Goal: Task Accomplishment & Management: Manage account settings

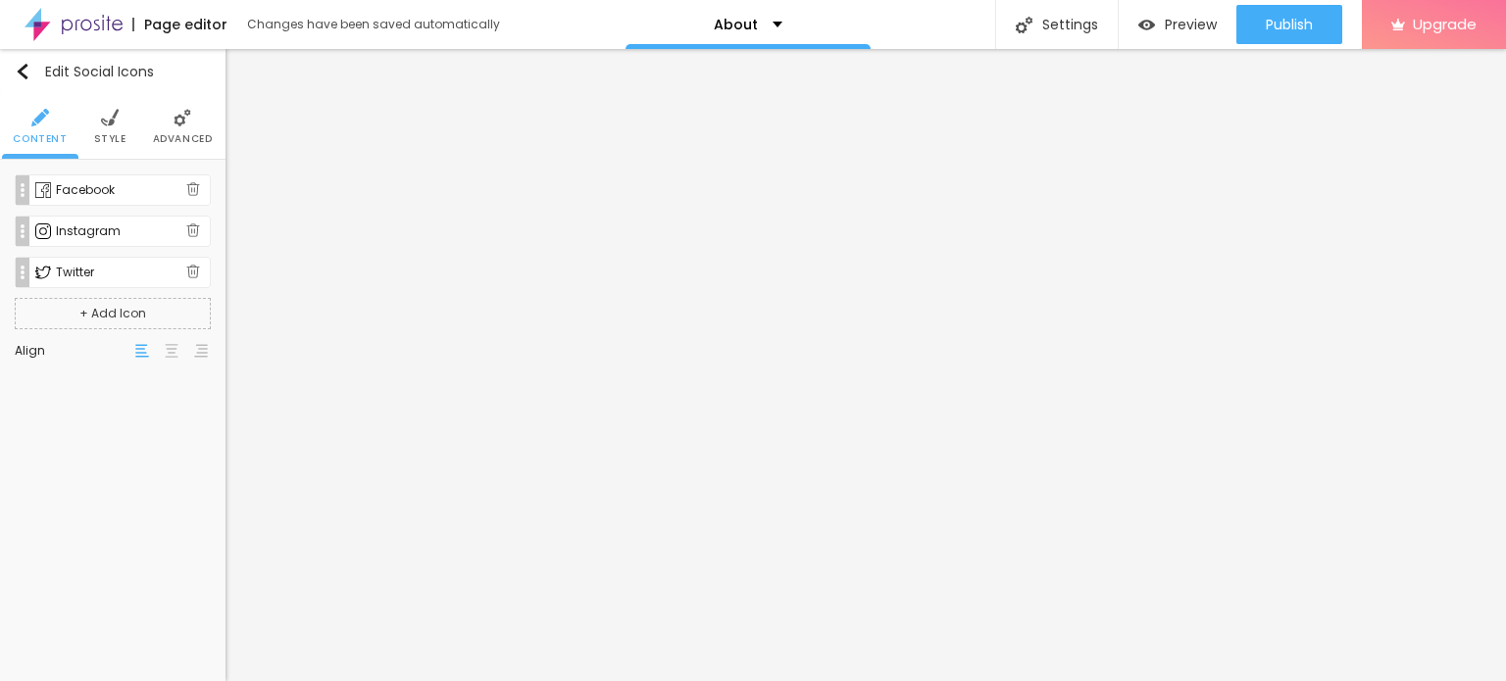
click at [117, 188] on div "Facebook" at bounding box center [121, 190] width 130 height 12
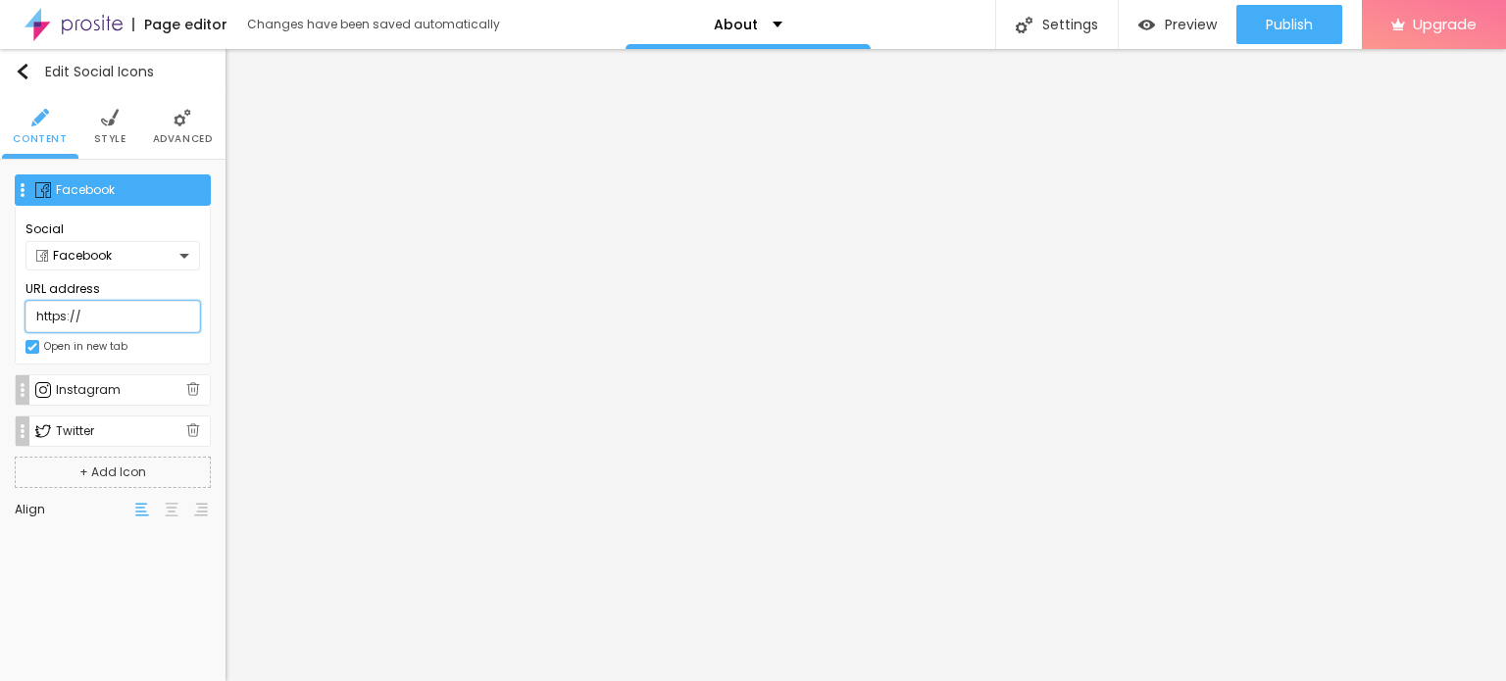
click at [114, 308] on input "https://" at bounding box center [112, 316] width 175 height 31
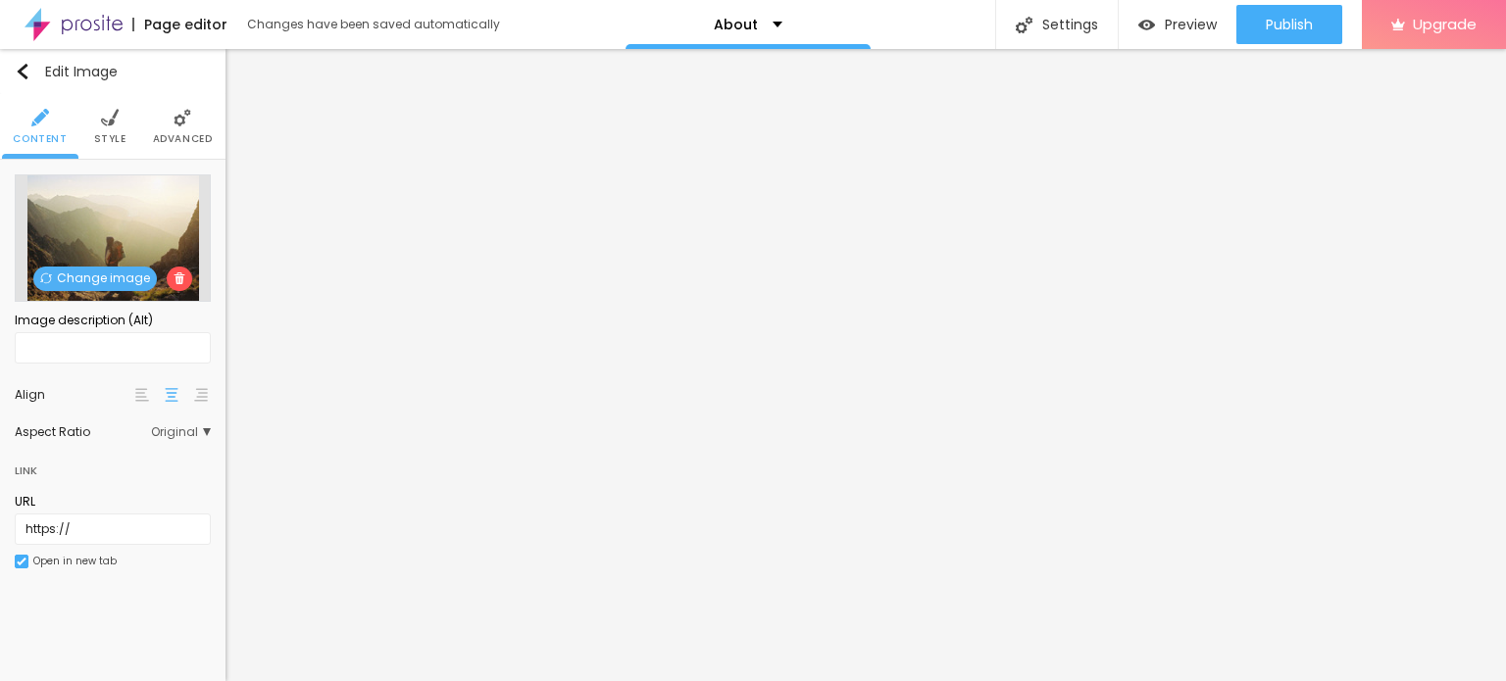
click at [123, 273] on span "Change image" at bounding box center [95, 279] width 124 height 25
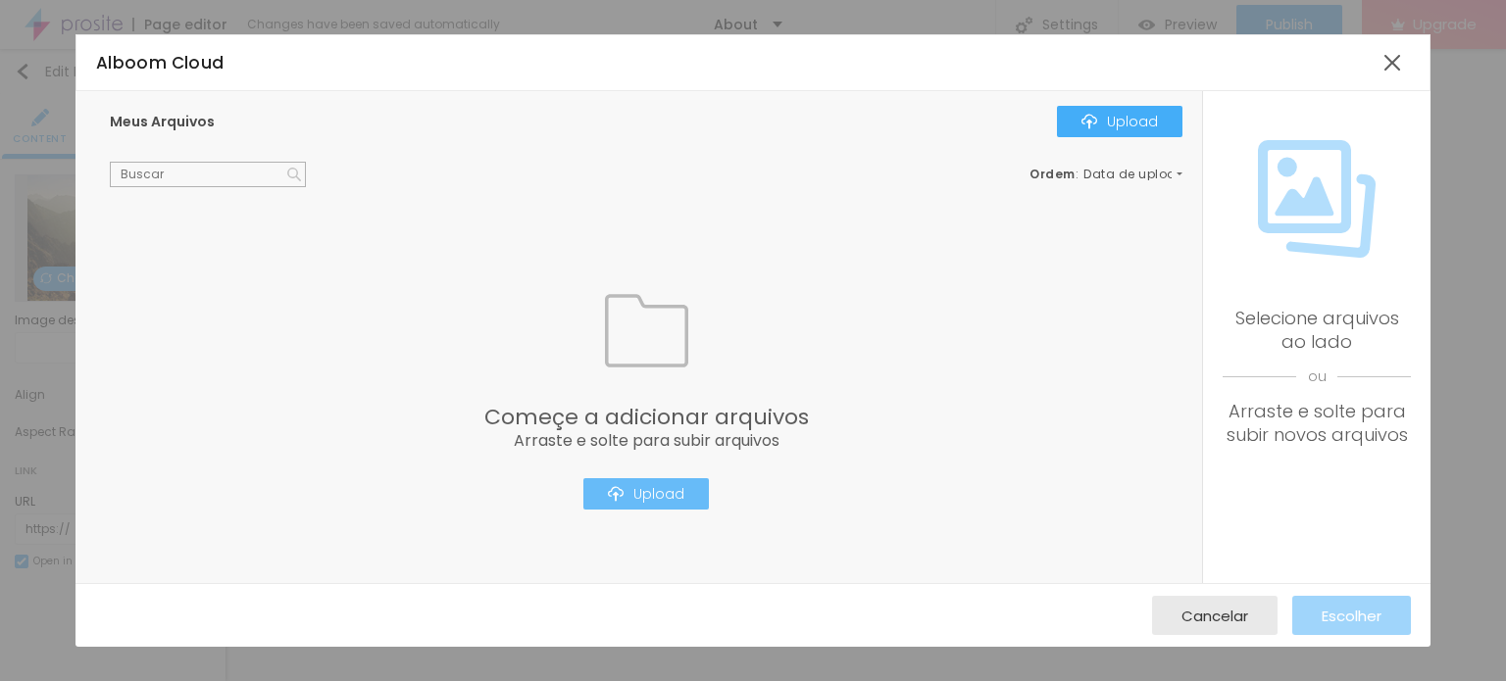
click at [679, 500] on div "Upload" at bounding box center [646, 494] width 76 height 16
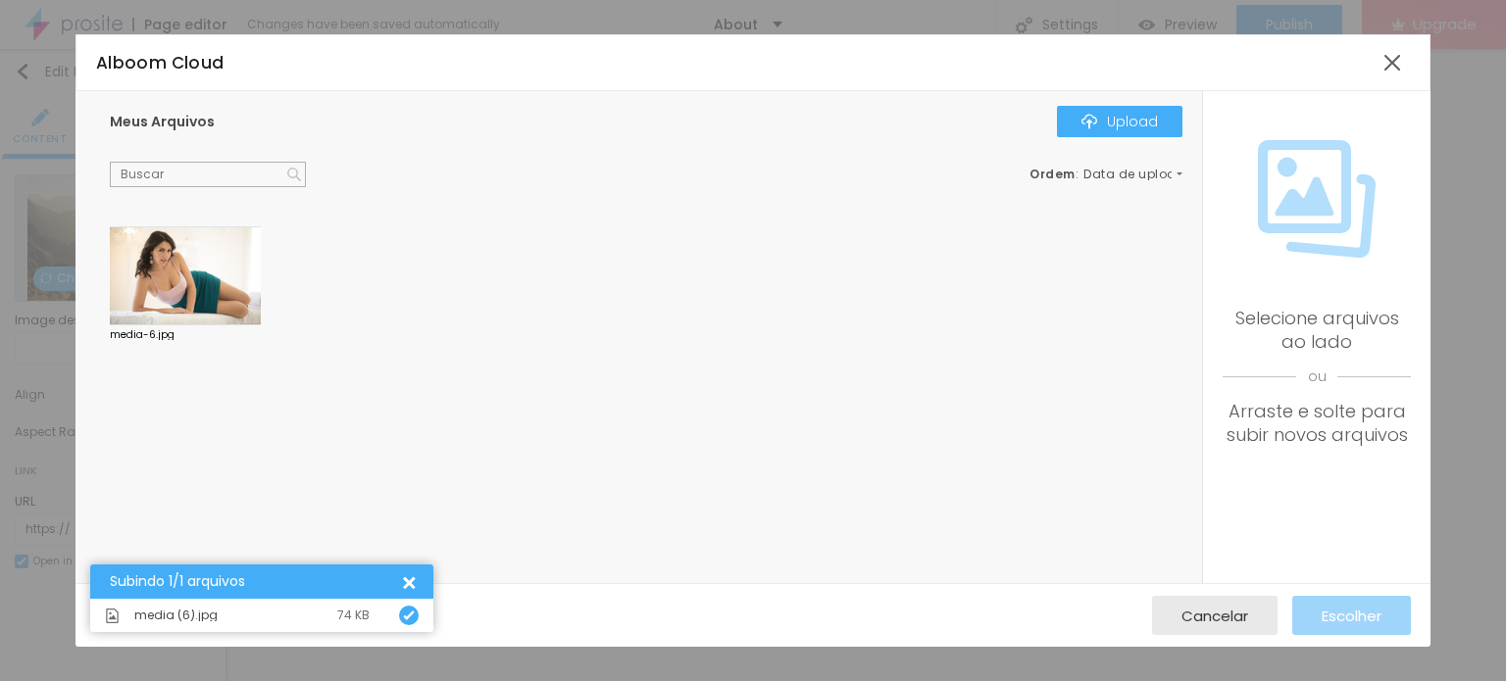
click at [272, 289] on div "media-6.jpg" at bounding box center [651, 293] width 1082 height 134
click at [238, 286] on div at bounding box center [185, 276] width 151 height 100
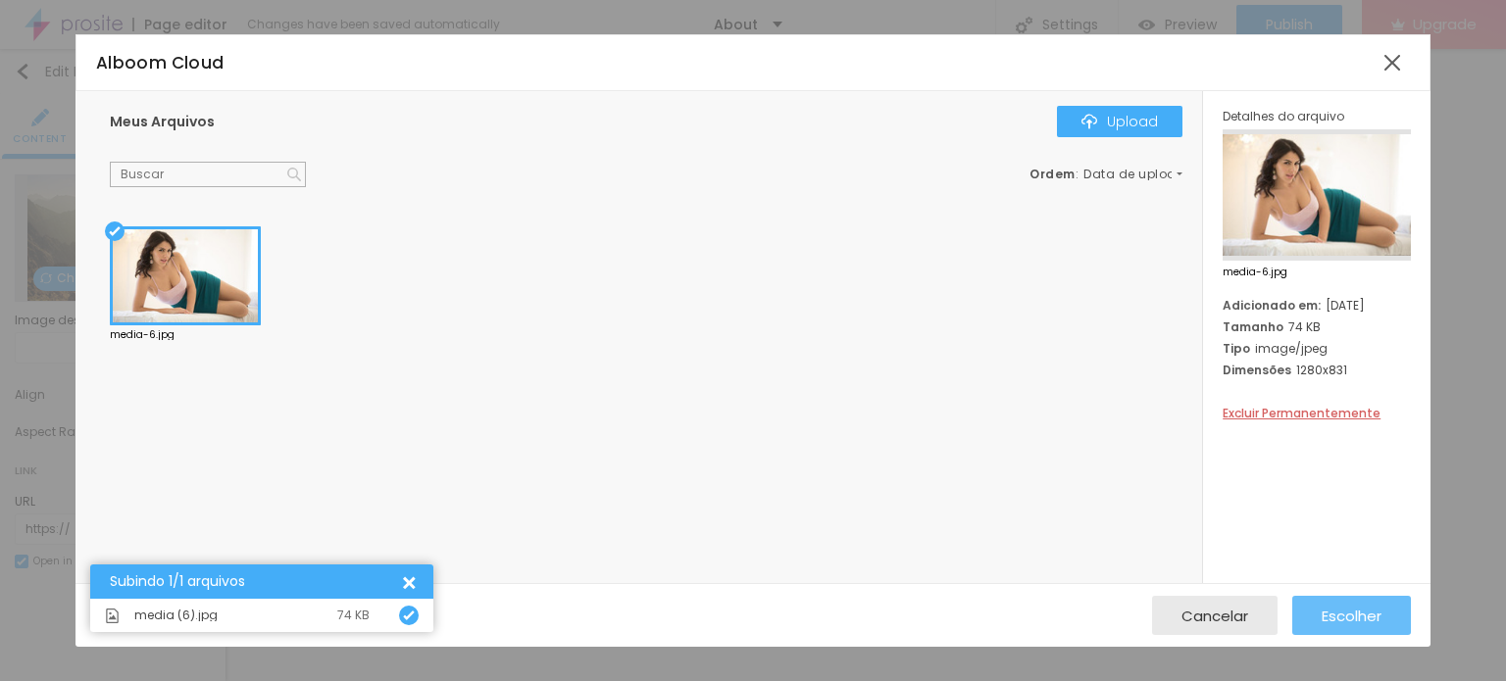
click at [1341, 617] on span "Escolher" at bounding box center [1352, 616] width 60 height 17
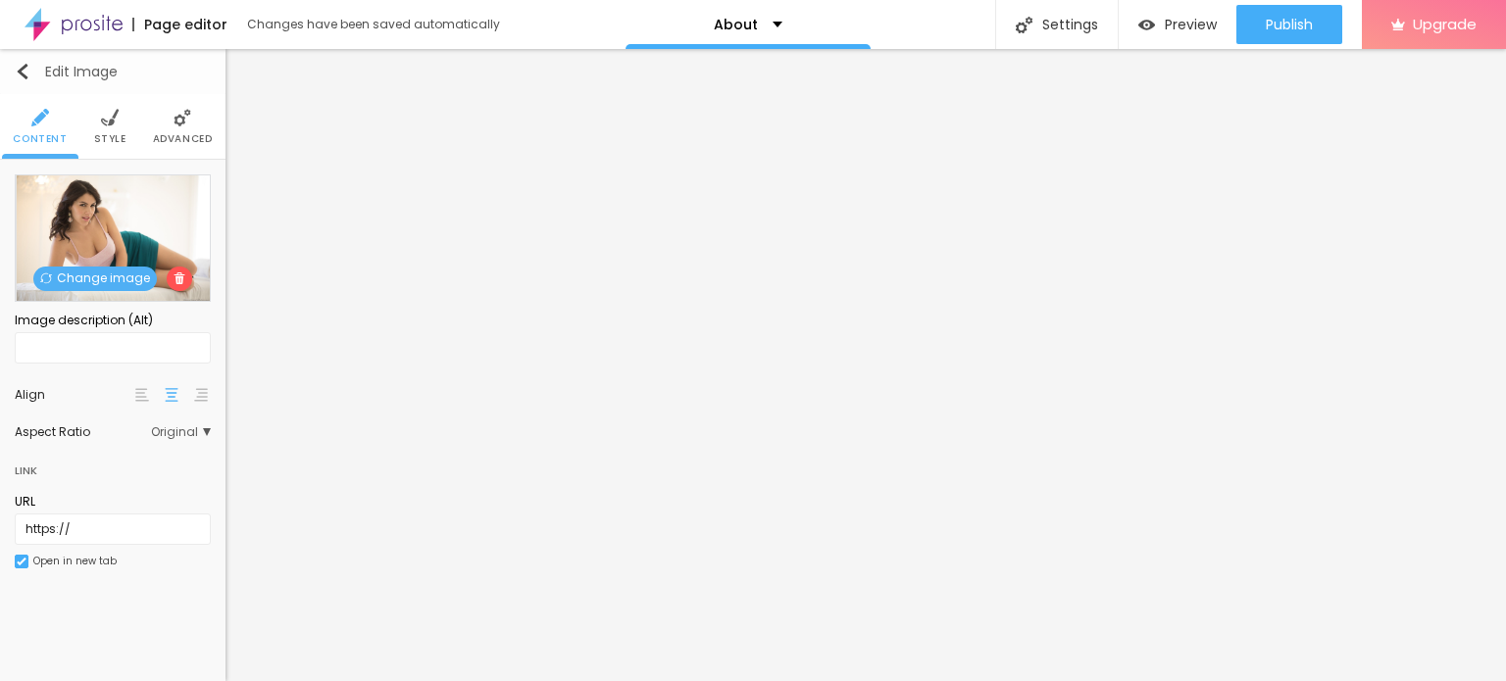
click at [19, 73] on img "button" at bounding box center [23, 72] width 16 height 16
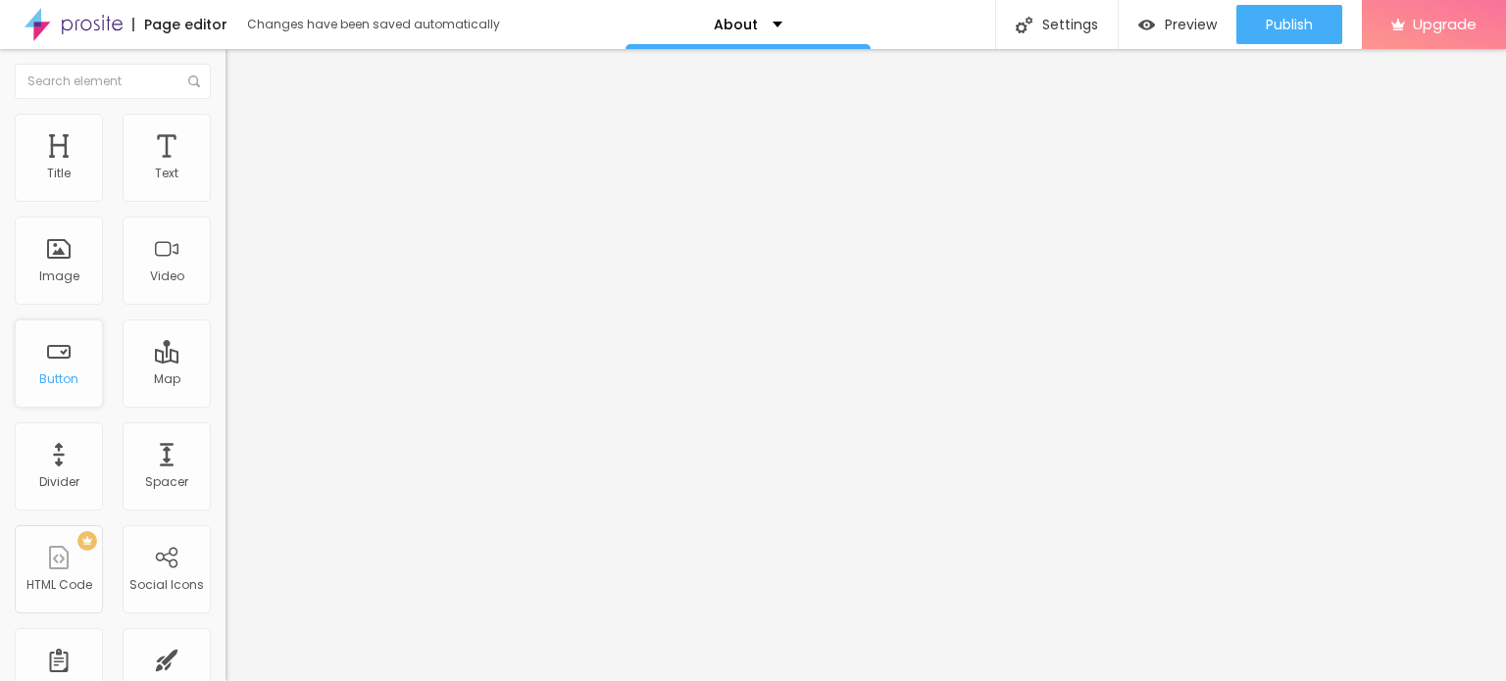
click at [63, 348] on div "Button" at bounding box center [59, 364] width 88 height 88
click at [54, 373] on div "Button" at bounding box center [58, 380] width 39 height 14
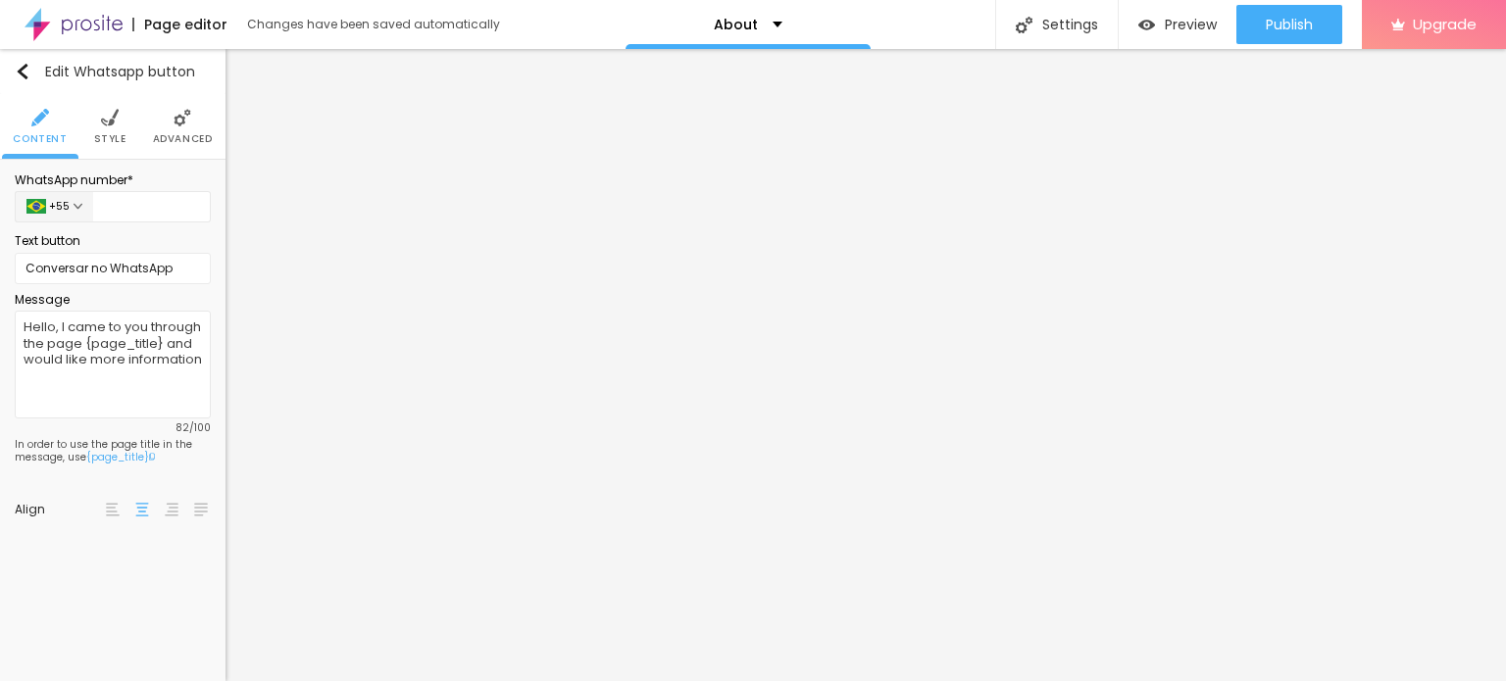
click at [104, 121] on img at bounding box center [110, 118] width 18 height 18
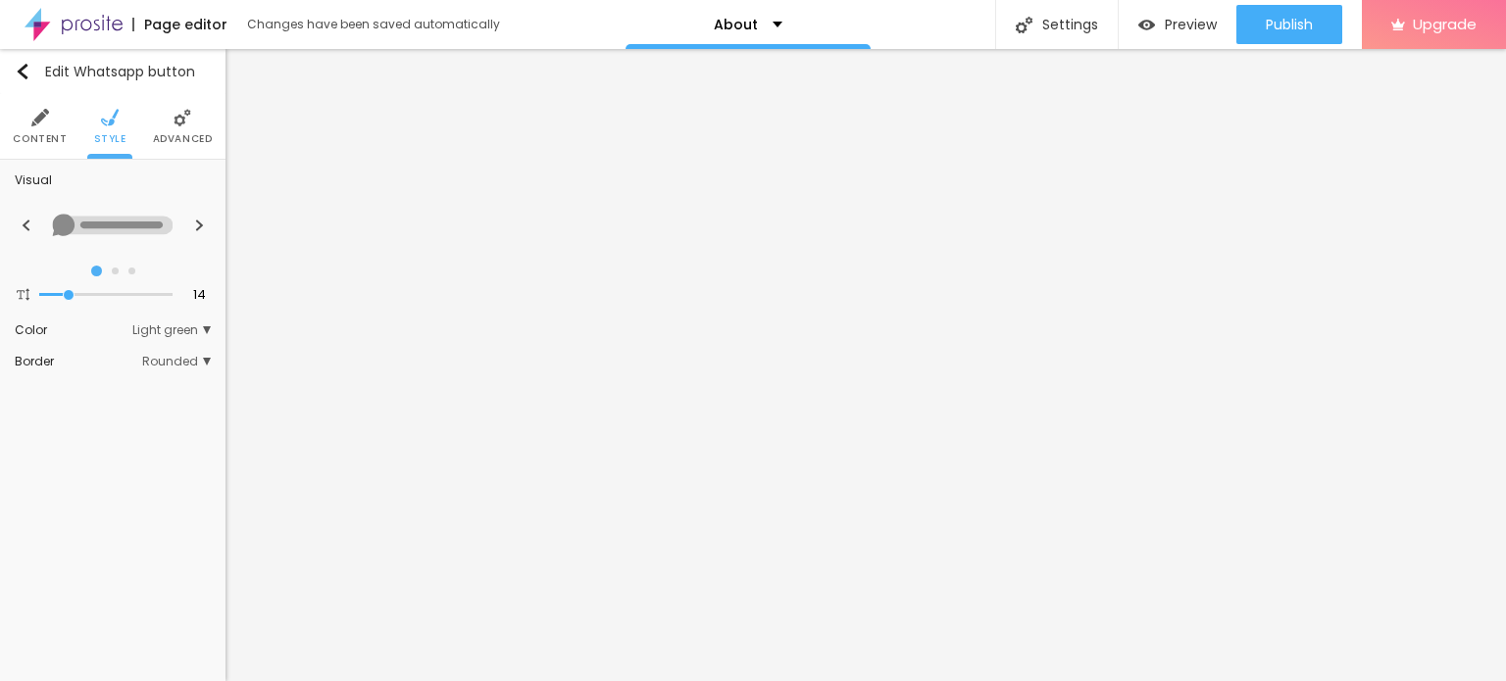
click at [176, 128] on li "Advanced" at bounding box center [183, 126] width 60 height 65
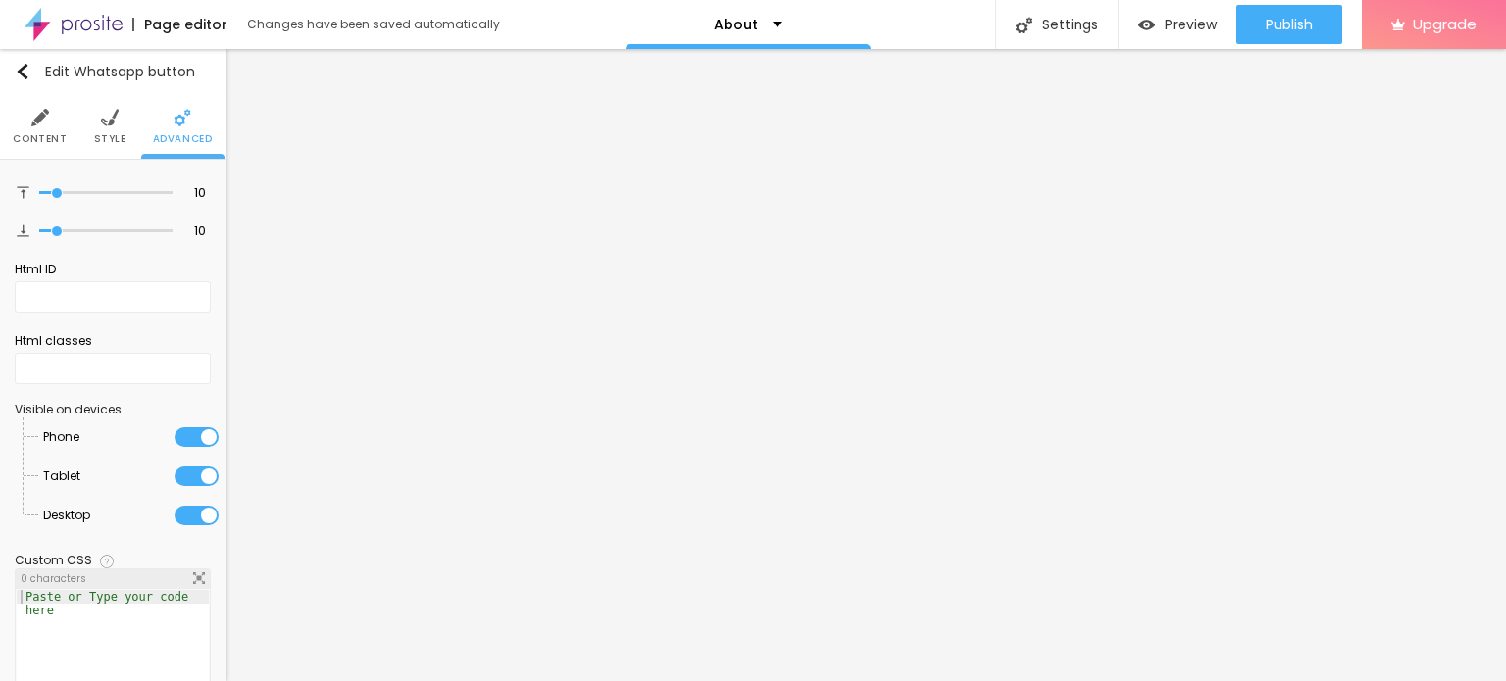
click at [49, 134] on span "Content" at bounding box center [40, 139] width 54 height 10
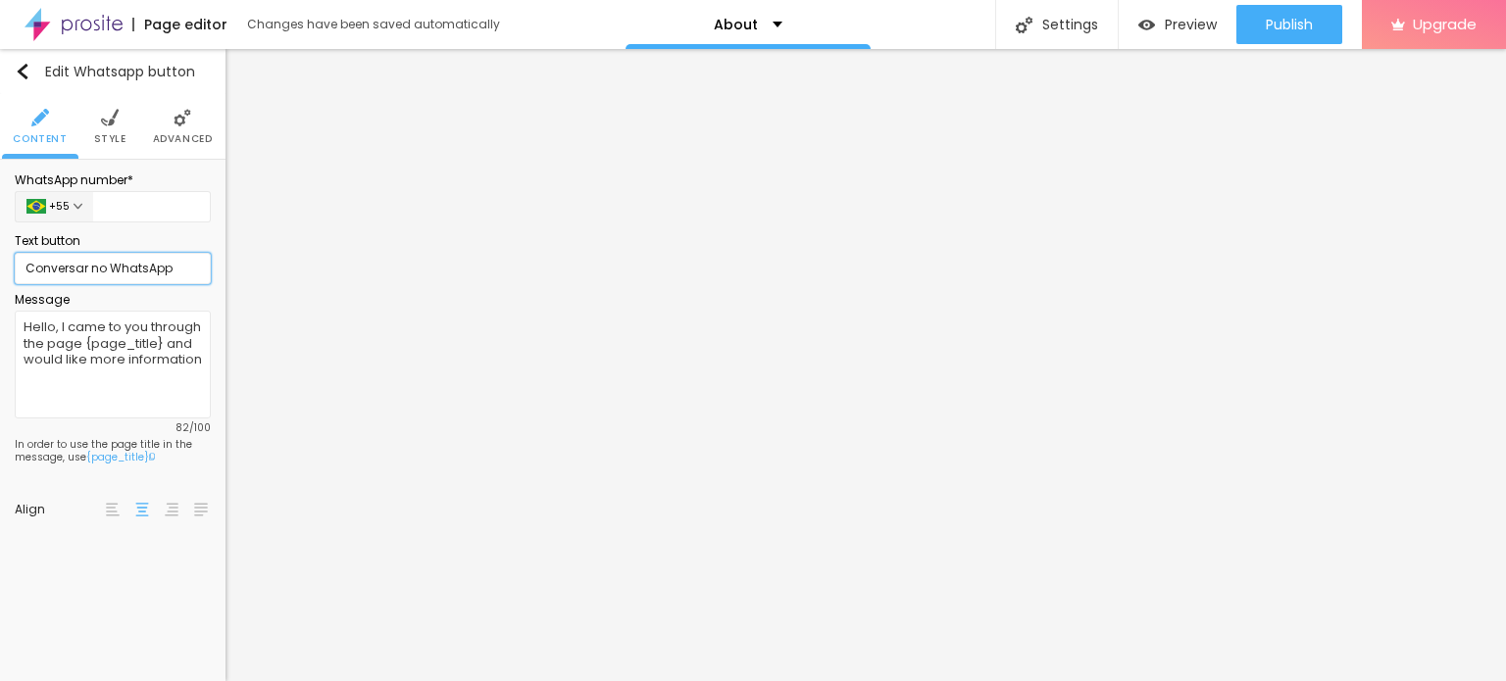
click at [149, 270] on input "Conversar no WhatsApp" at bounding box center [113, 268] width 196 height 31
click at [142, 339] on textarea "Hello, I came to you through the page {page_title} and would like more informat…" at bounding box center [113, 365] width 196 height 108
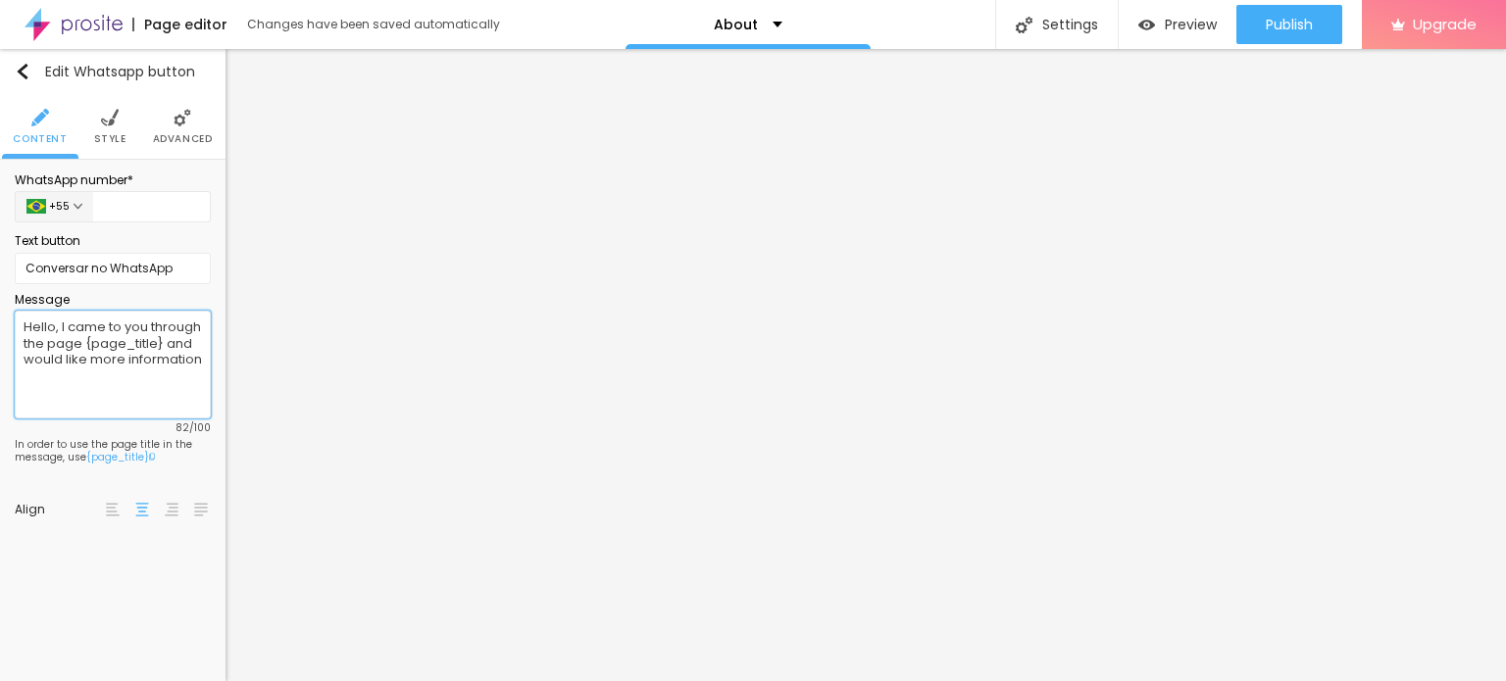
click at [142, 339] on textarea "Hello, I came to you through the page {page_title} and would like more informat…" at bounding box center [113, 365] width 196 height 108
click at [25, 74] on img "button" at bounding box center [23, 72] width 16 height 16
click at [118, 508] on img at bounding box center [113, 510] width 14 height 14
click at [146, 517] on div at bounding box center [142, 510] width 20 height 24
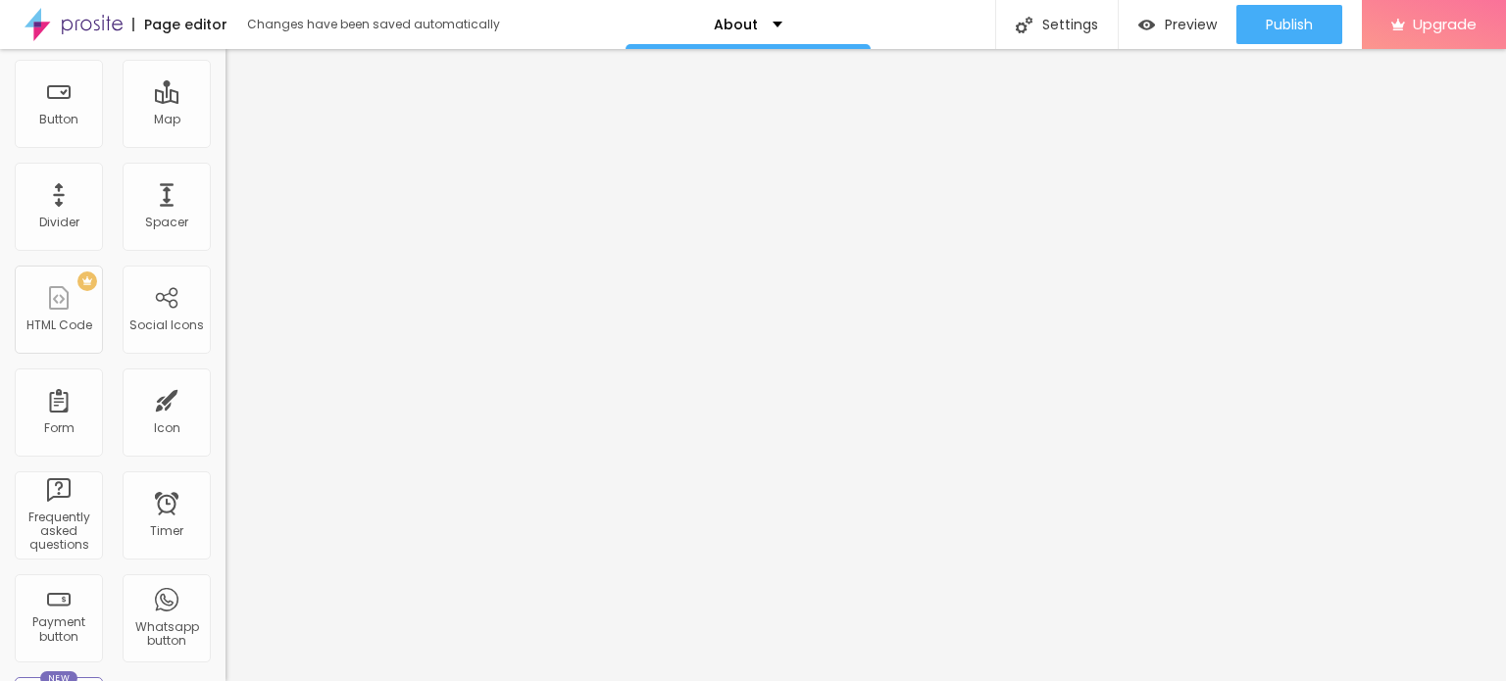
scroll to position [294, 0]
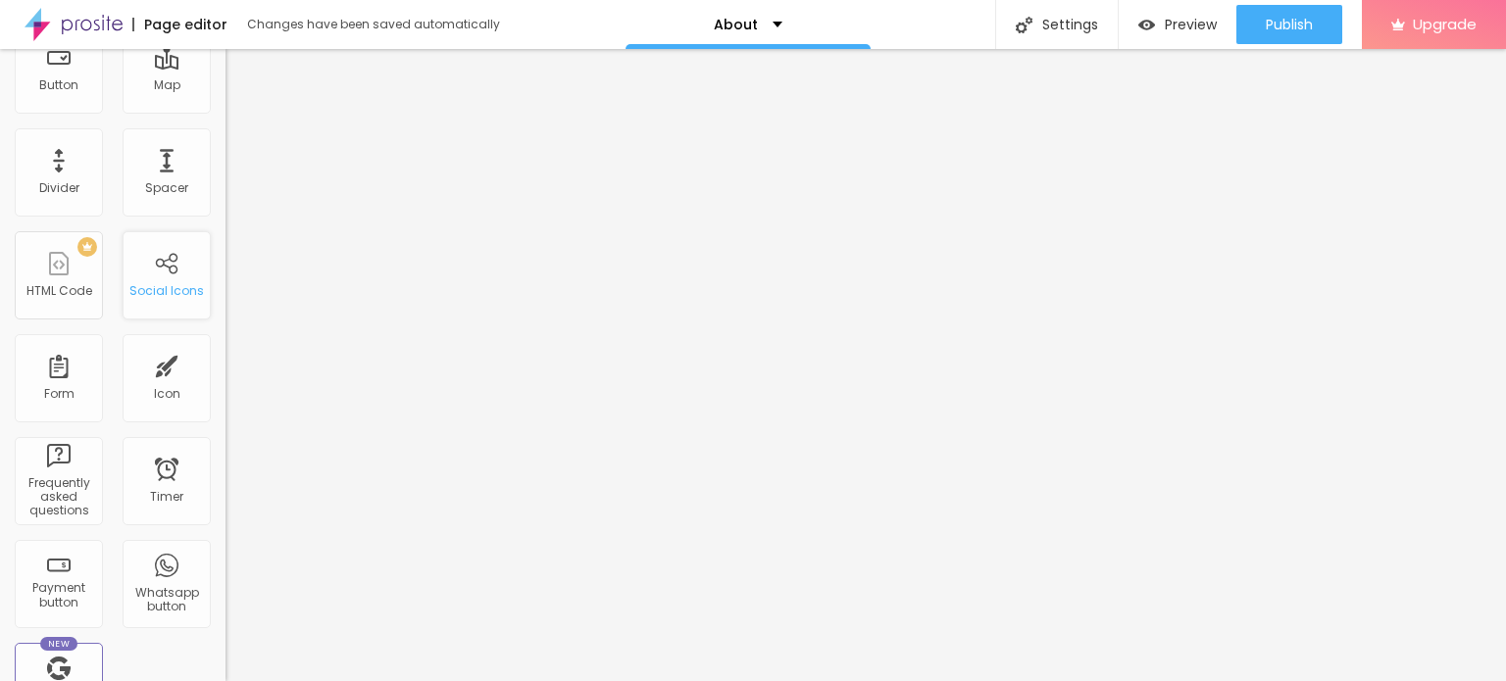
click at [157, 262] on div "Social Icons" at bounding box center [167, 275] width 88 height 88
click at [145, 268] on div "Social Icons" at bounding box center [167, 275] width 88 height 88
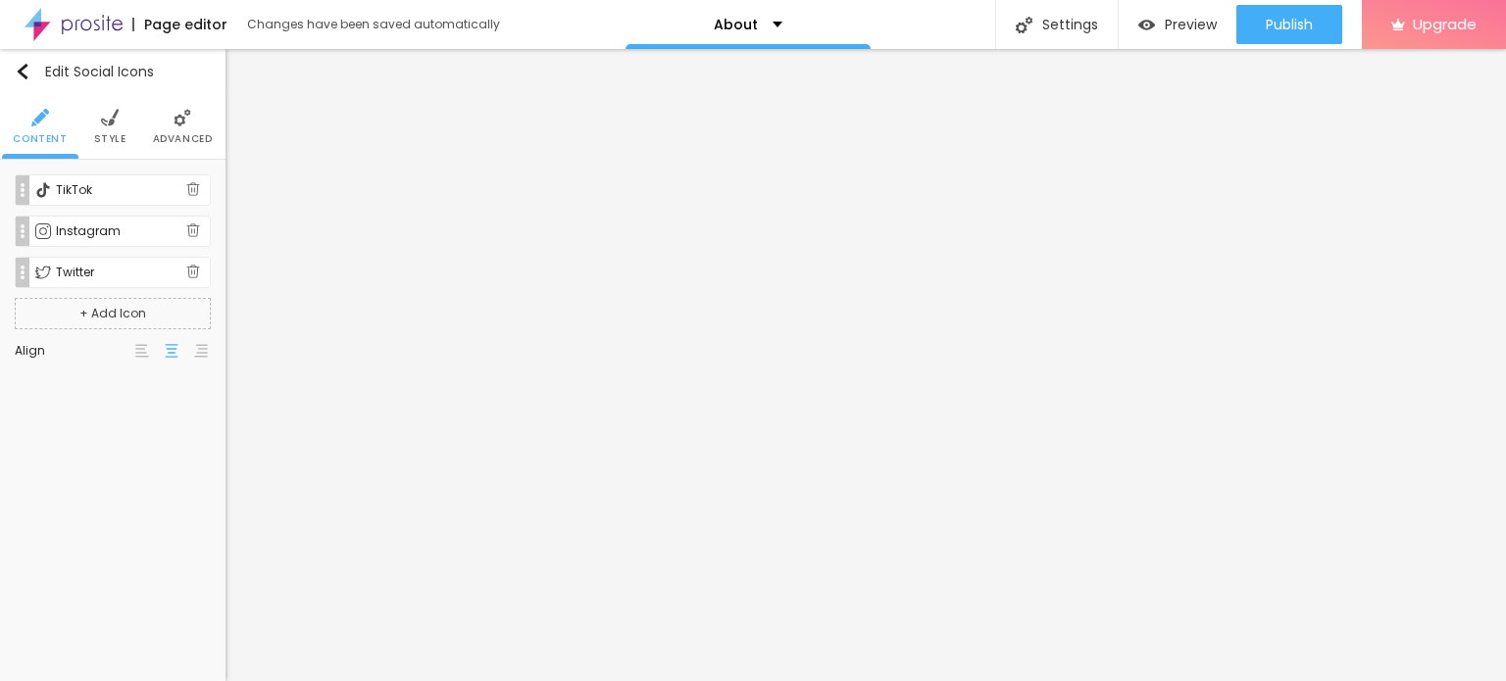
scroll to position [0, 0]
click at [119, 305] on button "+ Add Icon" at bounding box center [113, 313] width 196 height 31
click at [98, 312] on div "Facebook" at bounding box center [121, 314] width 130 height 12
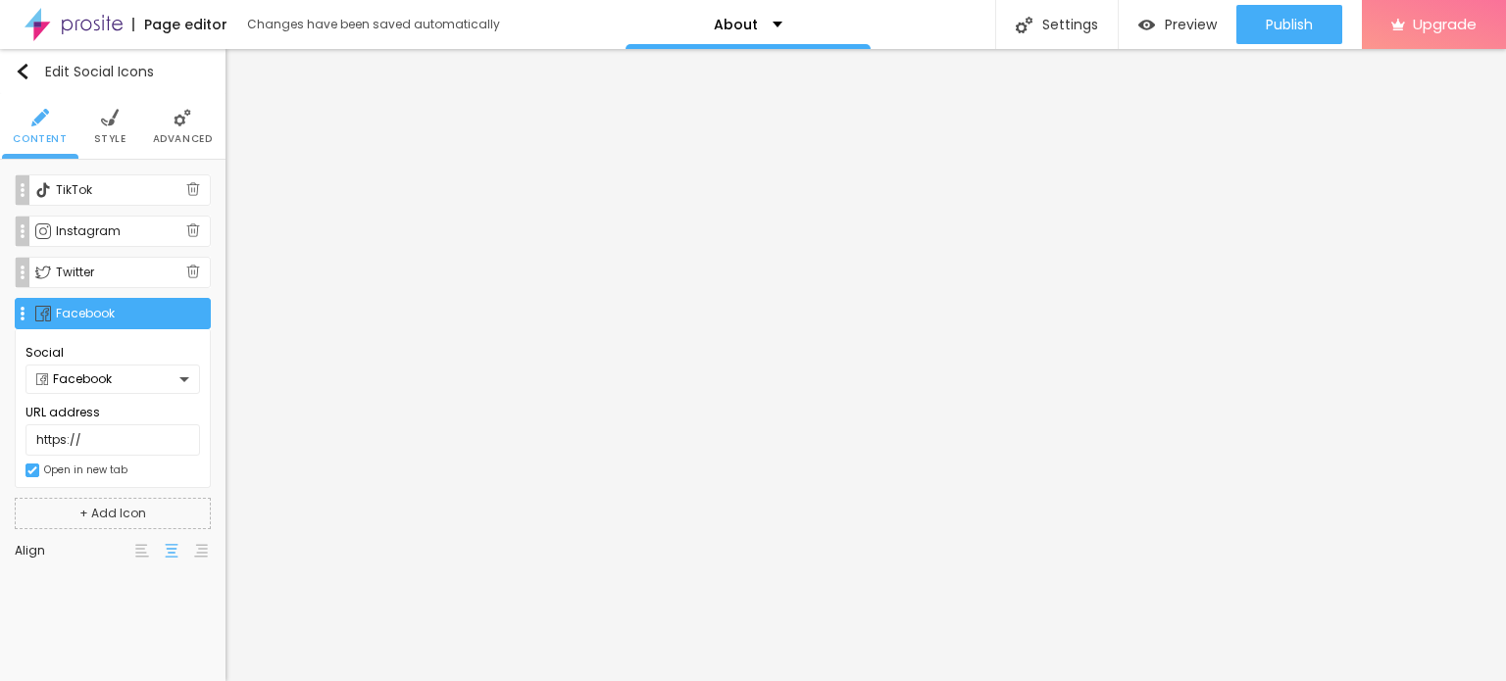
click at [131, 374] on div "Facebook" at bounding box center [107, 380] width 143 height 12
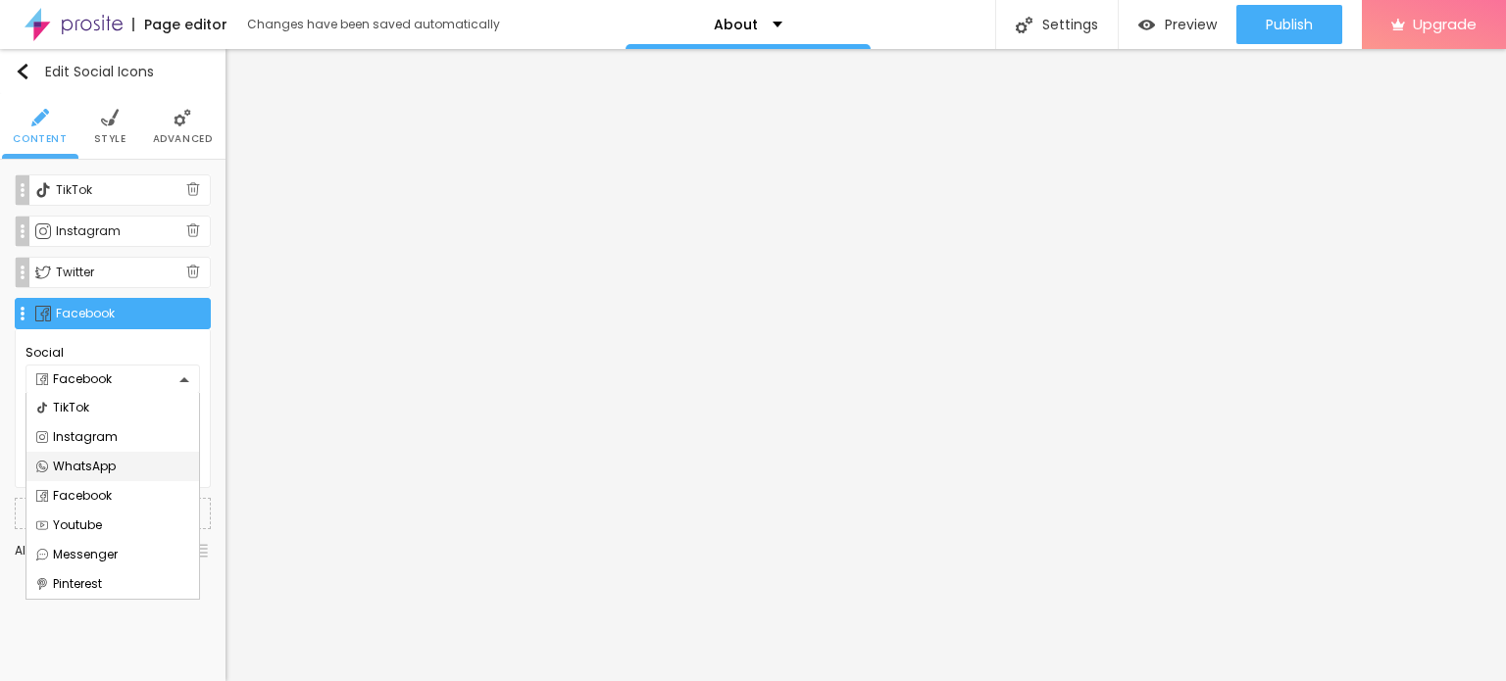
drag, startPoint x: 124, startPoint y: 470, endPoint x: 119, endPoint y: 490, distance: 21.2
click at [123, 470] on div "WhatsApp" at bounding box center [112, 467] width 153 height 12
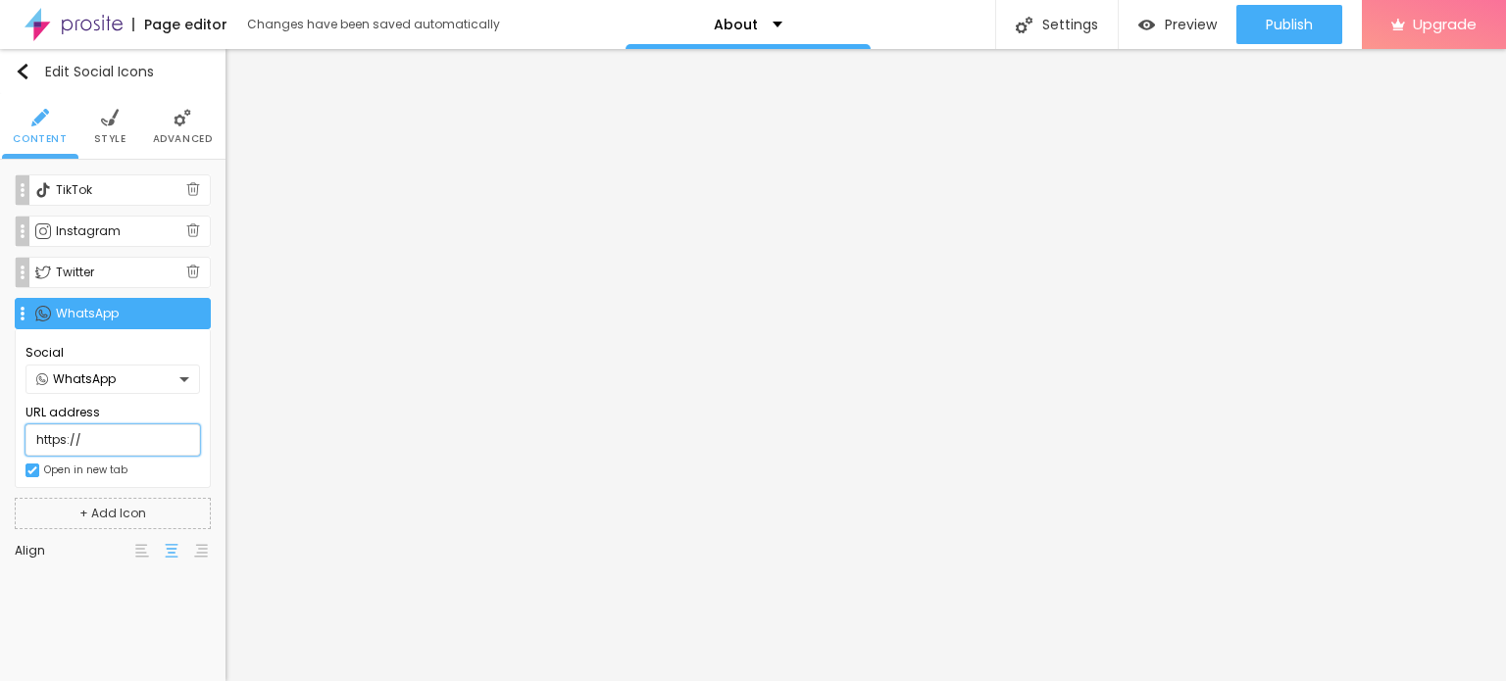
click at [130, 439] on input "https://" at bounding box center [112, 440] width 175 height 31
paste input "poojagoel.in/"
type input "https://poojagoel.in/"
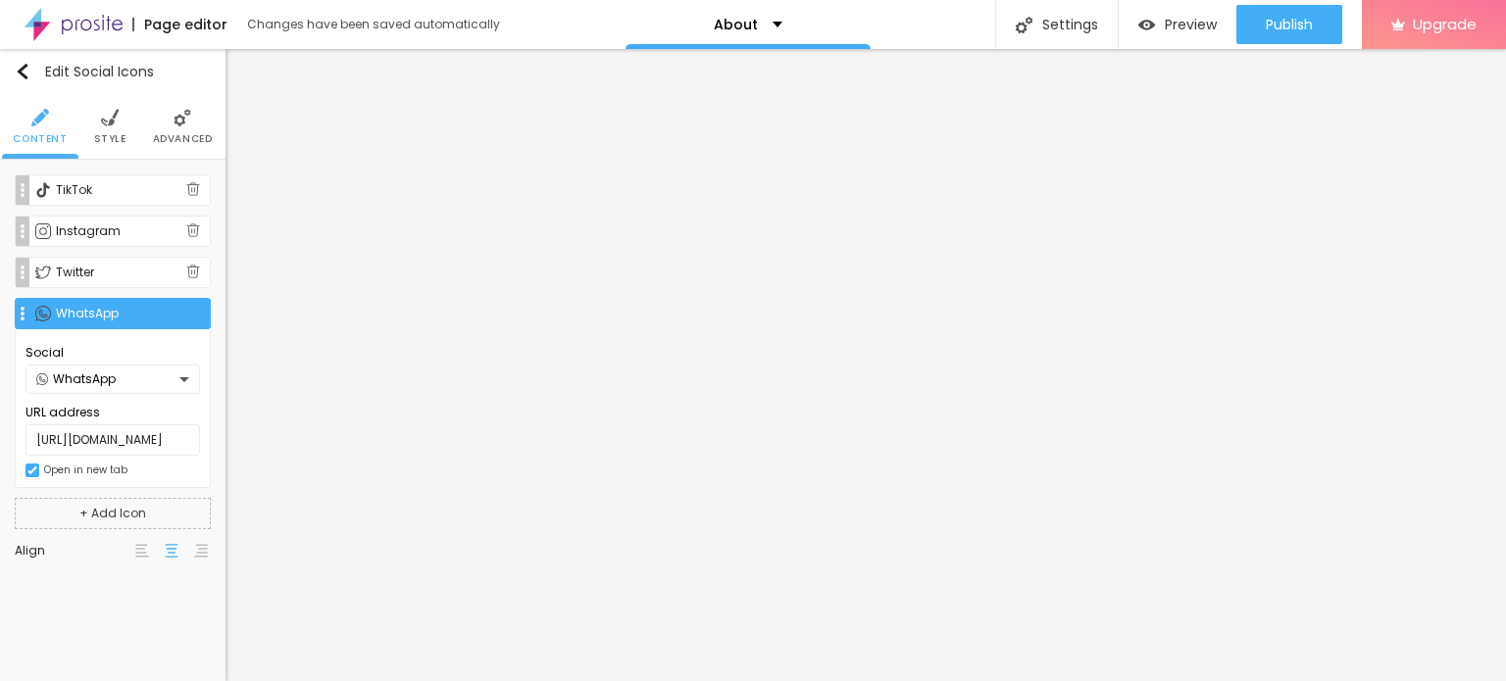
click at [87, 267] on div "Twitter" at bounding box center [121, 273] width 130 height 12
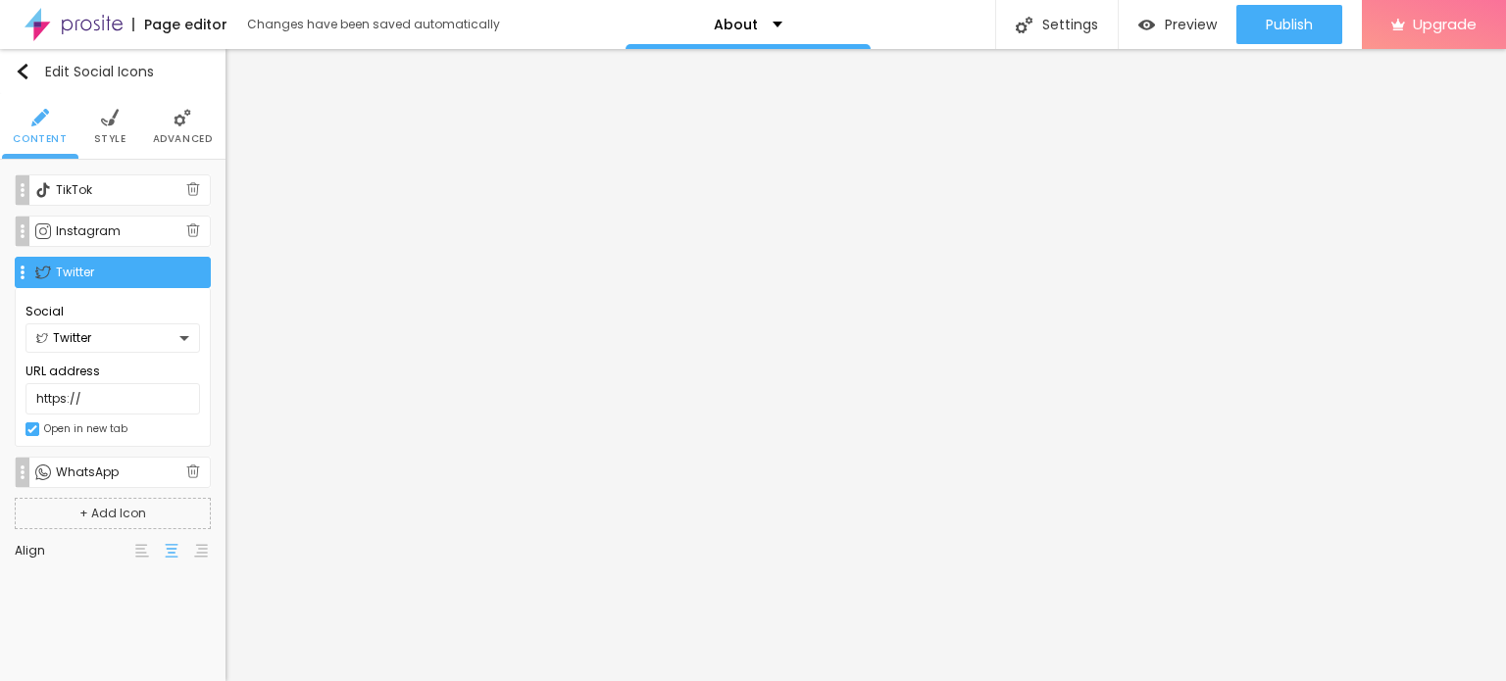
click at [88, 340] on div "Twitter" at bounding box center [107, 338] width 143 height 12
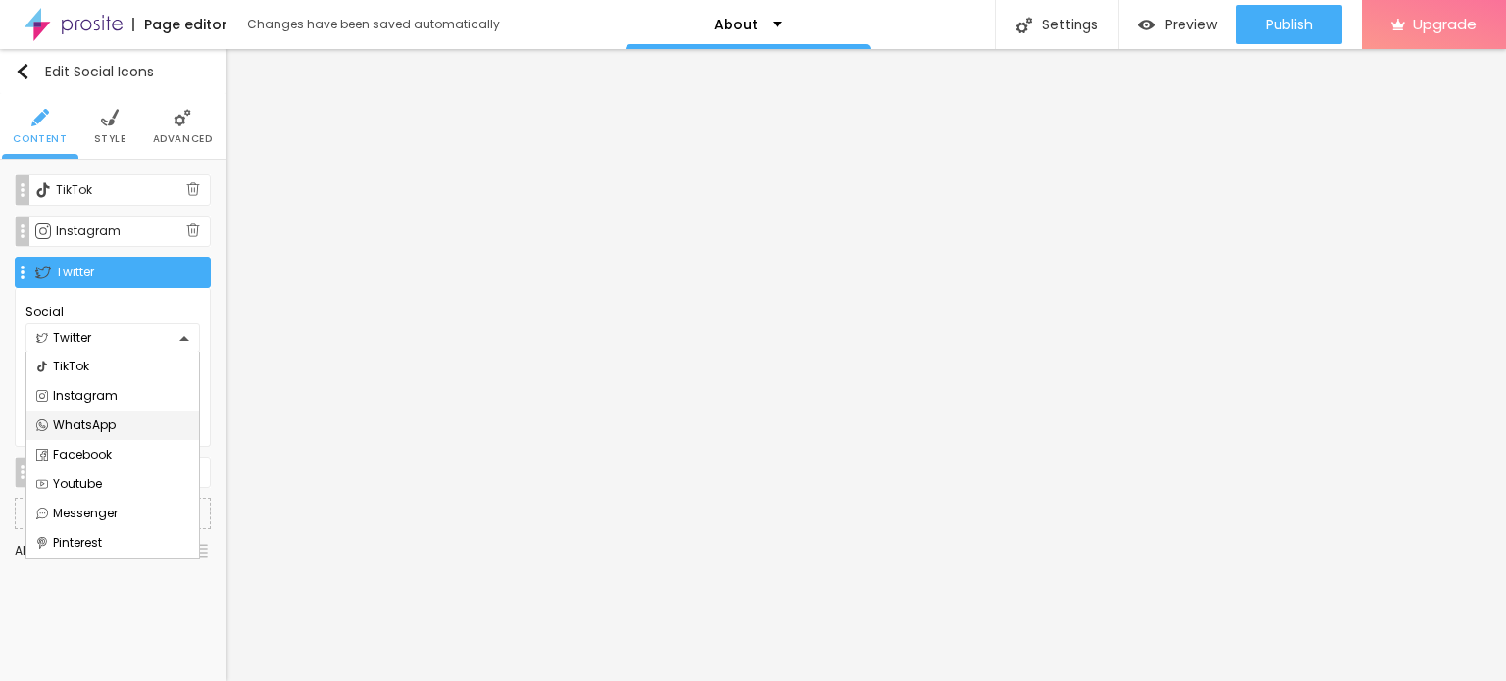
click at [95, 426] on div "WhatsApp" at bounding box center [112, 426] width 153 height 12
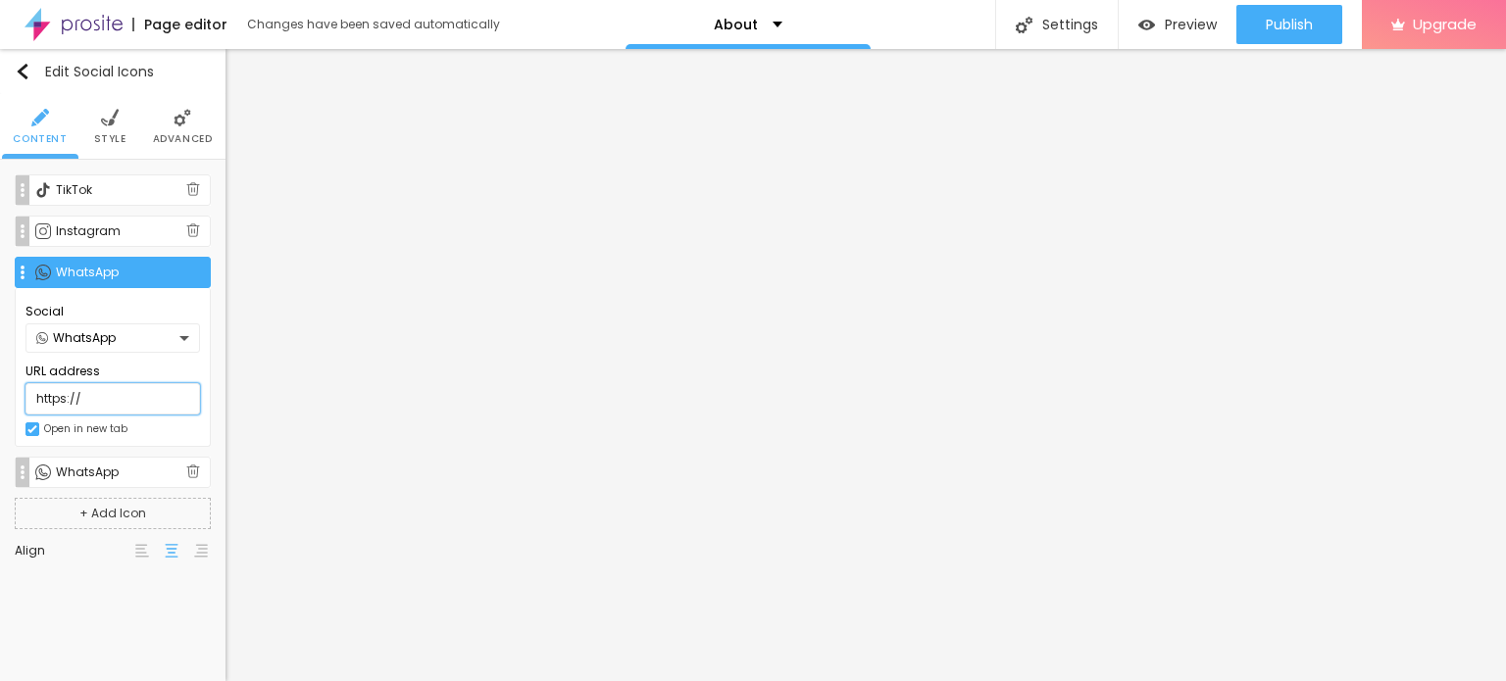
click at [126, 390] on input "https://" at bounding box center [112, 398] width 175 height 31
paste input "poojagoel.in/"
type input "https://poojagoel.in/"
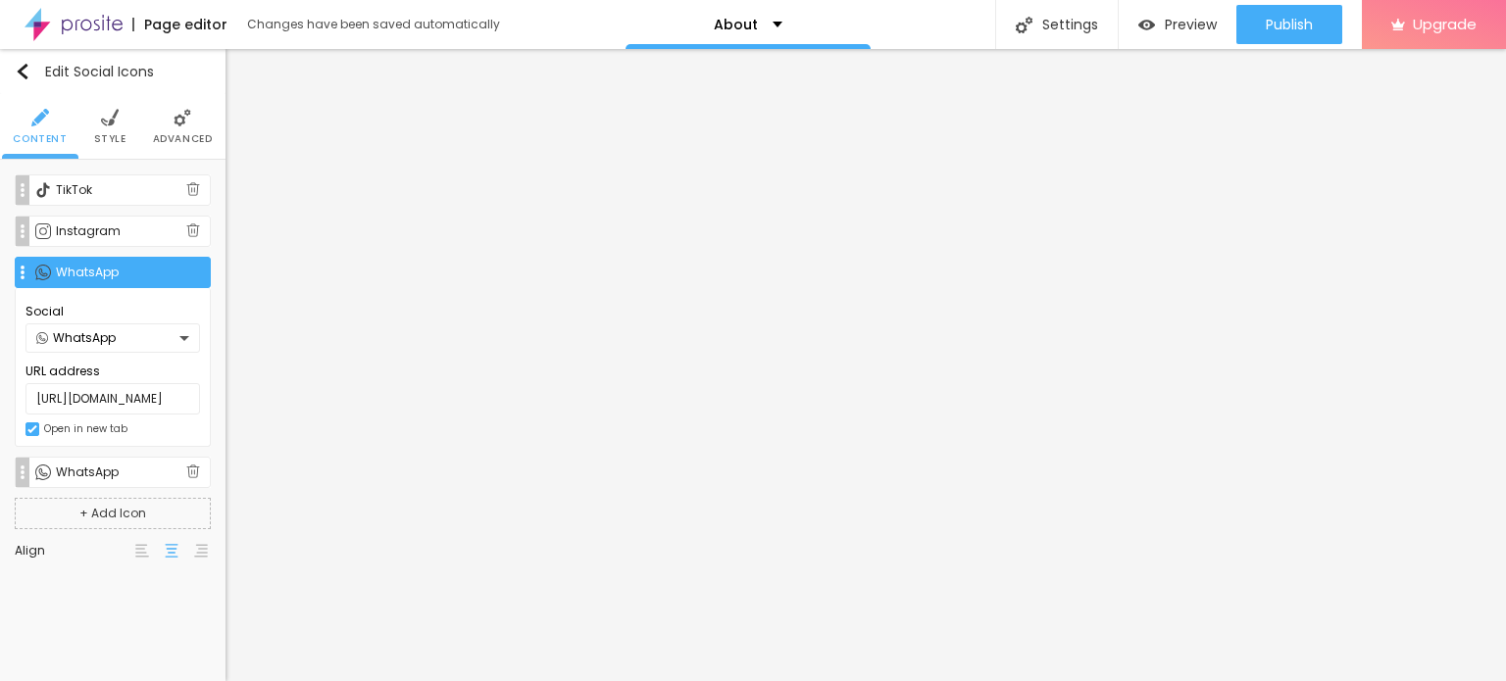
click at [118, 232] on div "Instagram" at bounding box center [121, 232] width 130 height 12
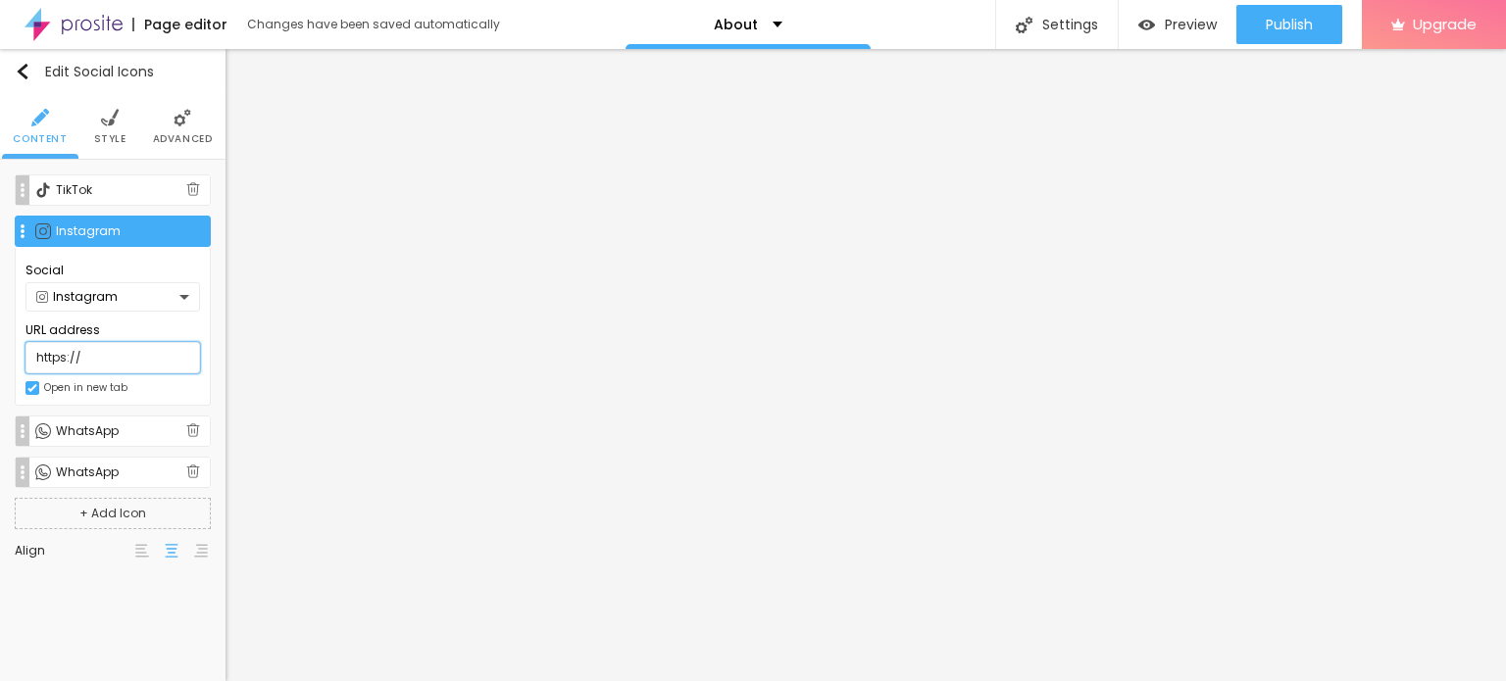
click at [112, 356] on input "https://" at bounding box center [112, 357] width 175 height 31
paste input "poojagoel.in/"
type input "https://poojagoel.in/"
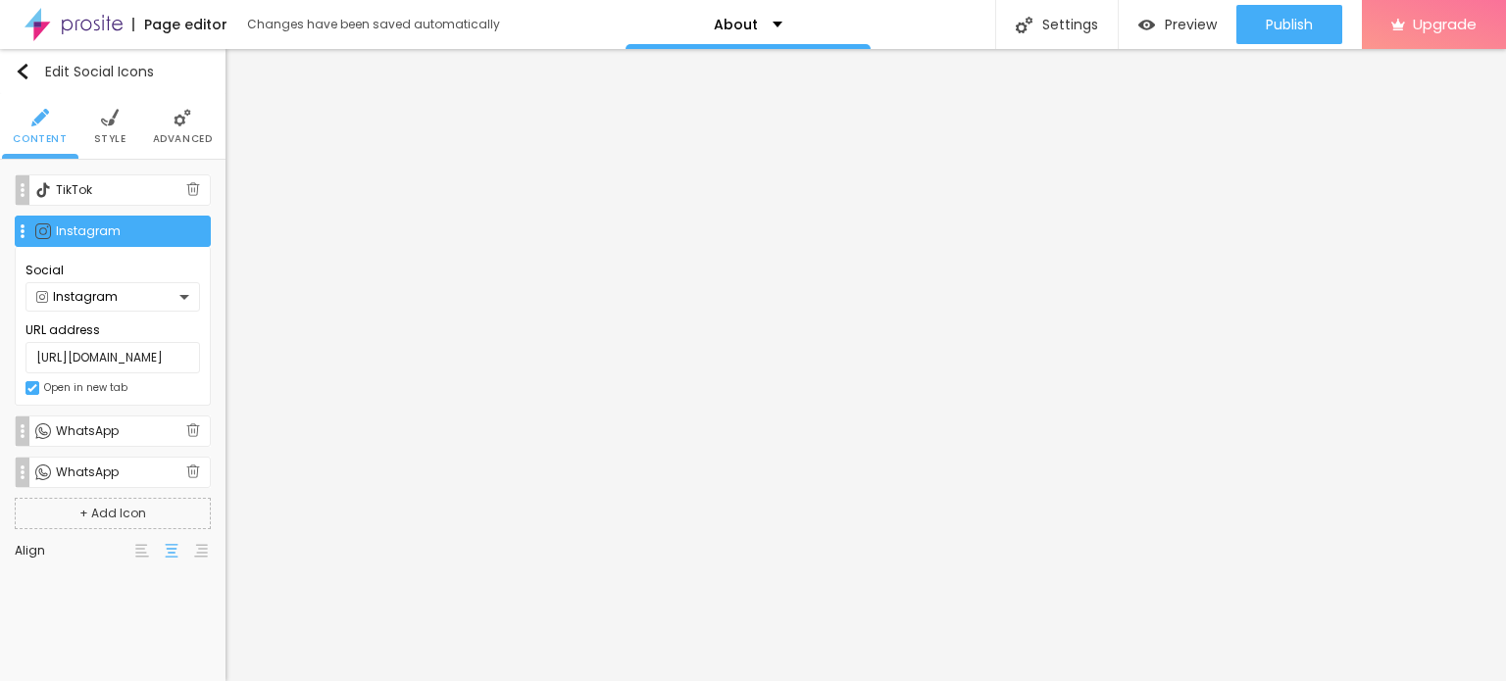
click at [114, 297] on div "Instagram" at bounding box center [107, 297] width 143 height 12
click at [96, 381] on div "WhatsApp" at bounding box center [112, 385] width 153 height 12
click at [94, 184] on div "TikTok" at bounding box center [121, 190] width 130 height 12
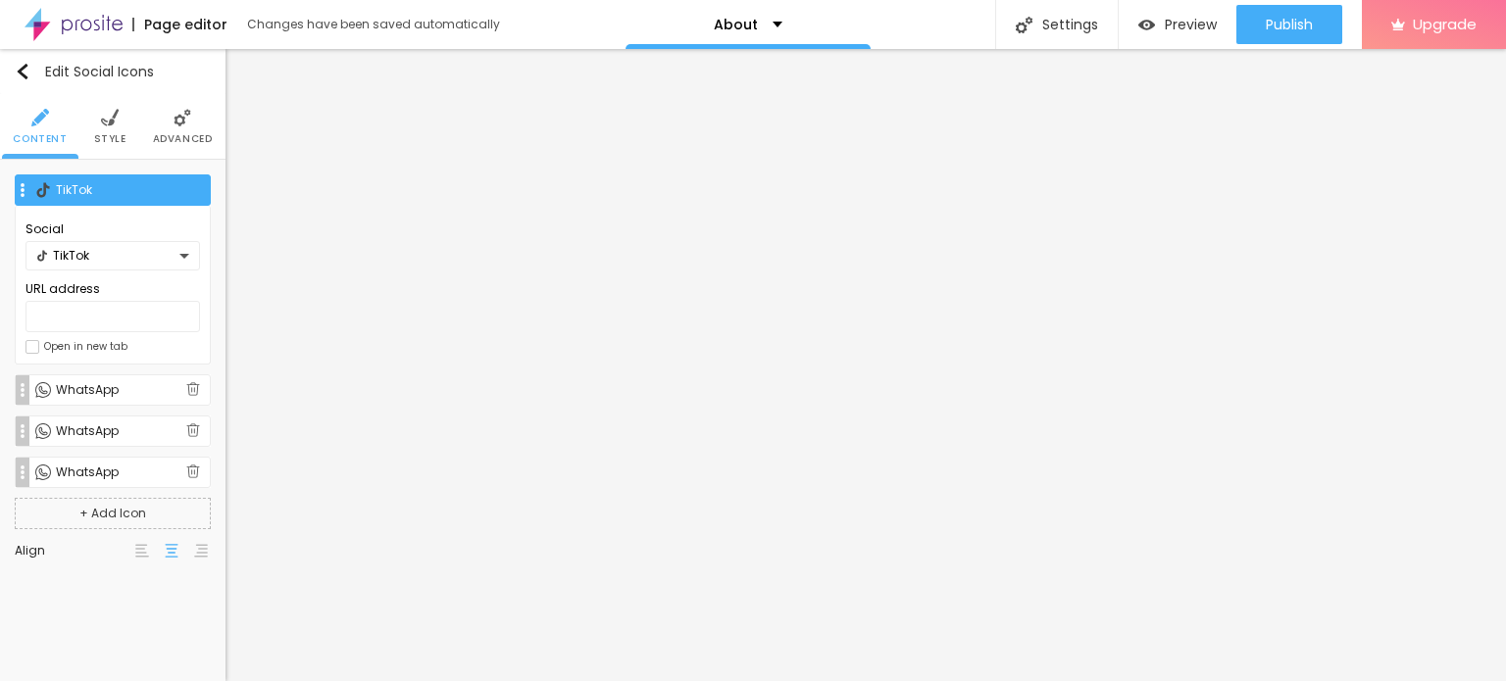
click at [133, 259] on div "TikTok" at bounding box center [107, 256] width 143 height 12
click at [113, 341] on div "WhatsApp" at bounding box center [112, 344] width 153 height 12
click at [122, 311] on input "text" at bounding box center [112, 316] width 175 height 31
paste input "https://poojagoel.in/"
type input "https://poojagoel.in/"
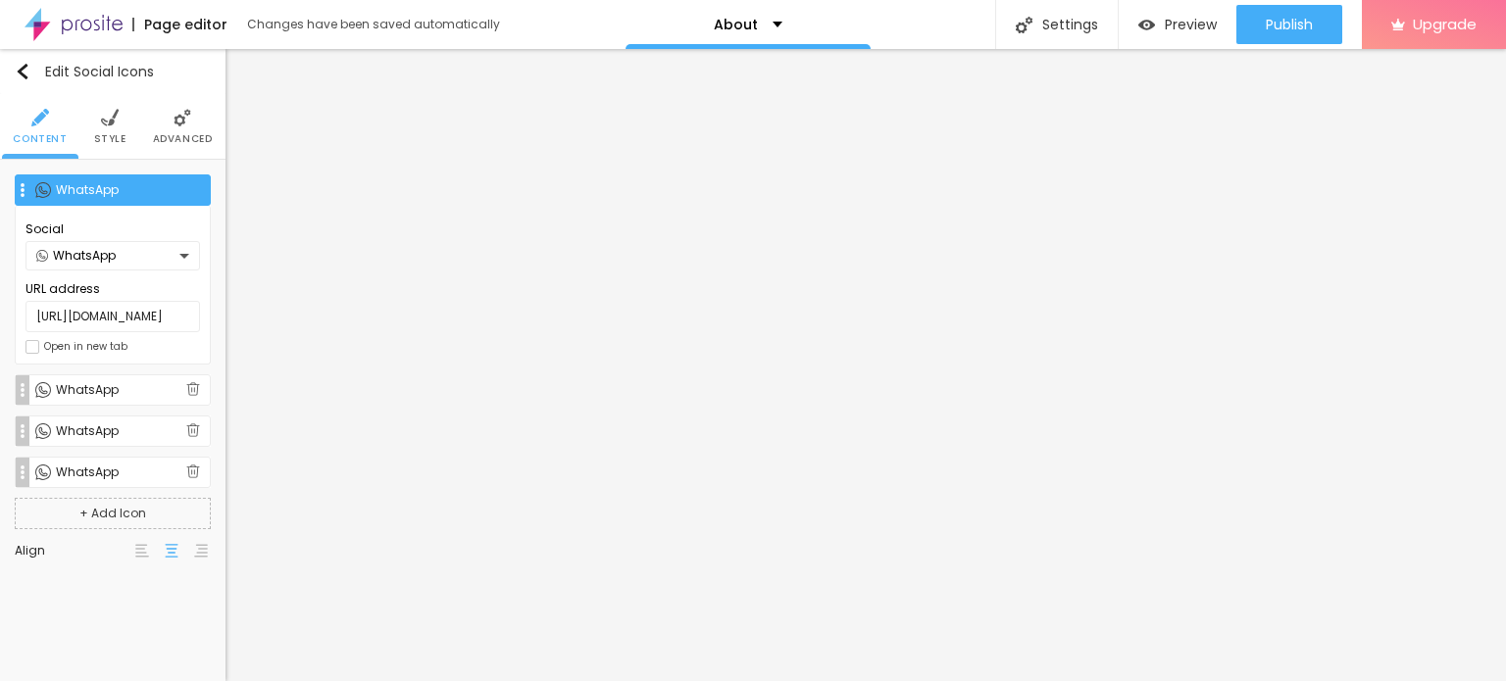
click at [137, 628] on div "Edit Social Icons Content Style Advanced WhatsApp Social WhatsApp URL address h…" at bounding box center [113, 365] width 226 height 632
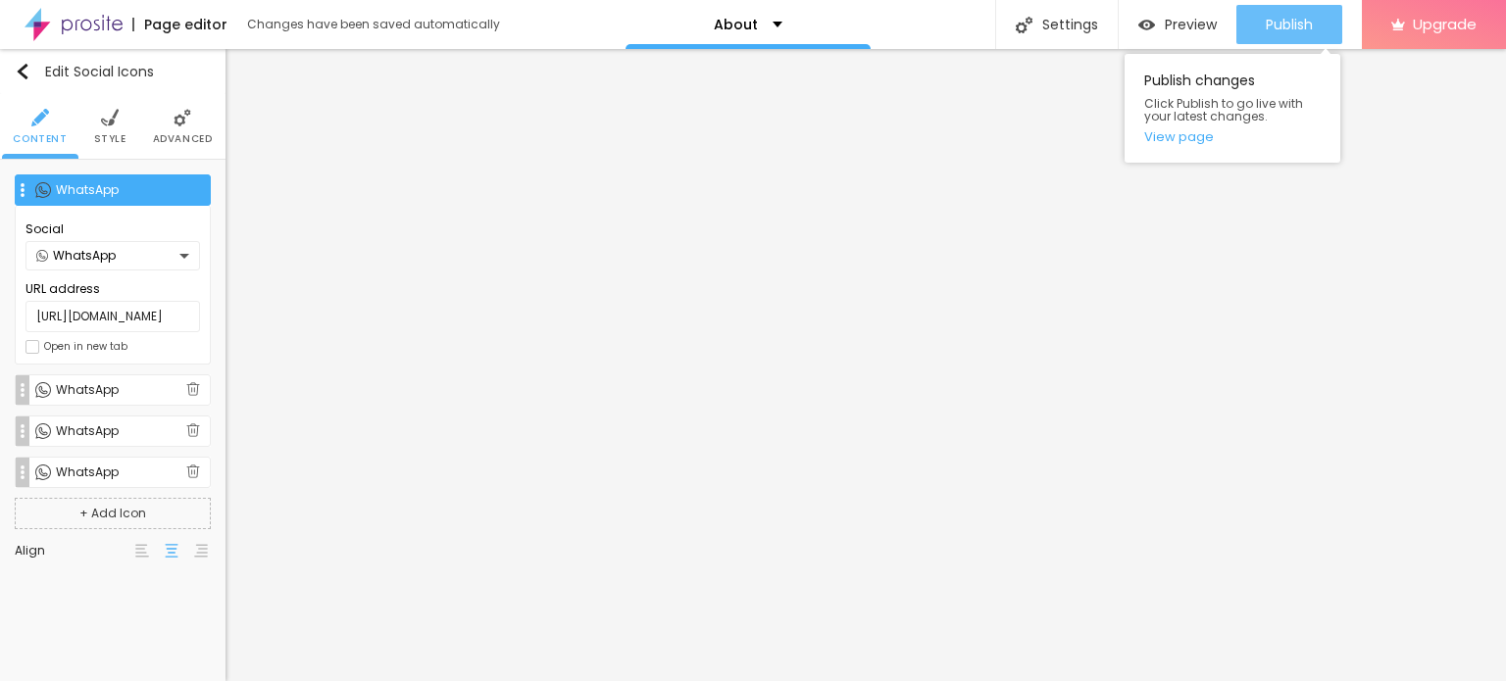
click at [1285, 21] on span "Publish" at bounding box center [1289, 25] width 47 height 16
click at [1281, 13] on div "Publish" at bounding box center [1289, 24] width 47 height 39
click at [1171, 132] on link "View page" at bounding box center [1232, 136] width 176 height 13
